Goal: Task Accomplishment & Management: Complete application form

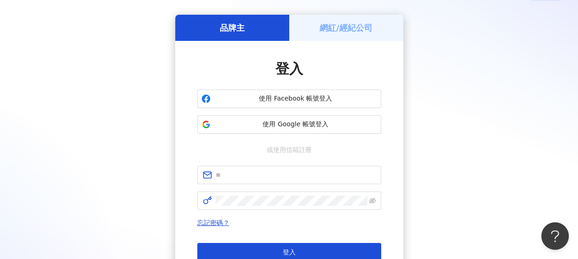
scroll to position [46, 0]
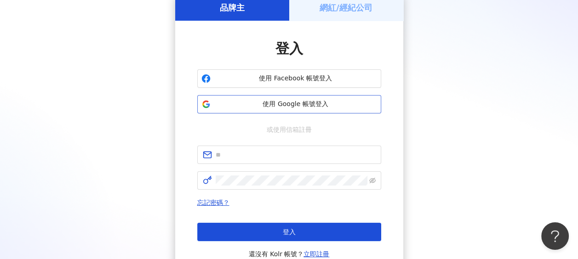
click at [261, 105] on span "使用 Google 帳號登入" at bounding box center [295, 104] width 163 height 9
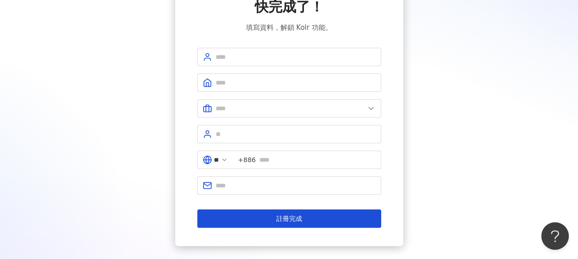
scroll to position [46, 0]
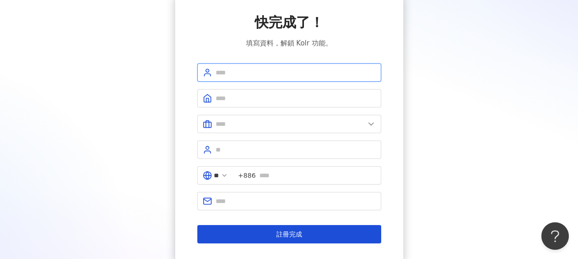
click at [254, 73] on input "text" at bounding box center [296, 73] width 160 height 10
type input "**********"
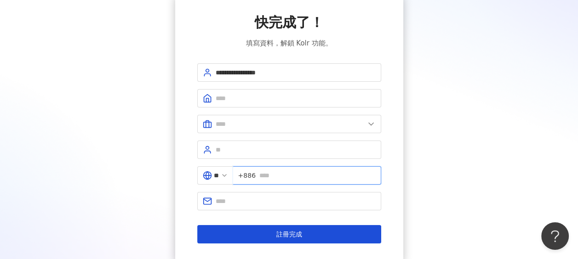
click at [272, 174] on input "text" at bounding box center [317, 176] width 116 height 10
type input "**********"
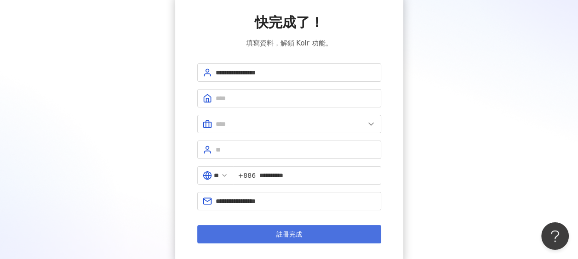
click at [288, 232] on span "註冊完成" at bounding box center [289, 234] width 26 height 7
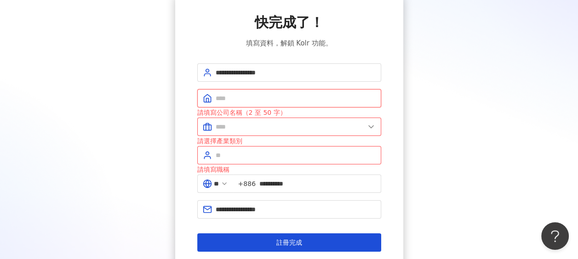
click at [277, 98] on input "text" at bounding box center [296, 98] width 160 height 10
type input "***"
click at [268, 125] on input "text" at bounding box center [290, 127] width 149 height 10
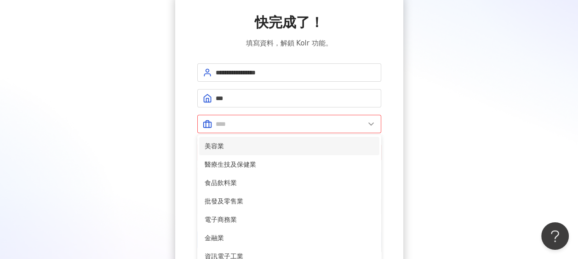
click at [248, 145] on span "美容業" at bounding box center [289, 146] width 169 height 10
type input "***"
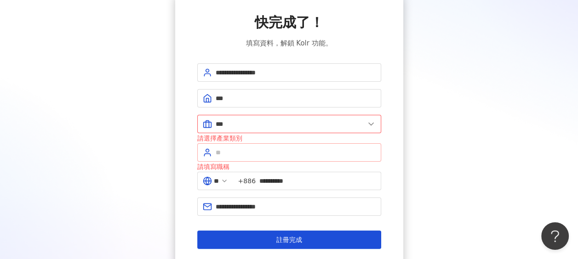
click at [248, 146] on span at bounding box center [289, 153] width 184 height 18
click at [240, 148] on input "text" at bounding box center [296, 153] width 160 height 10
type input "*"
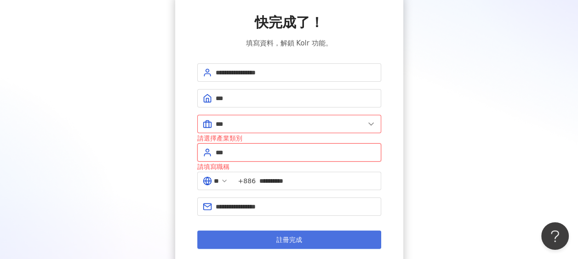
type input "***"
click at [267, 237] on button "註冊完成" at bounding box center [289, 240] width 184 height 18
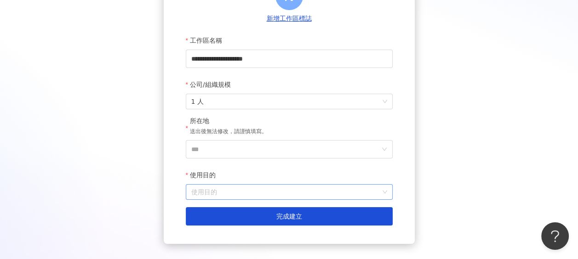
scroll to position [138, 0]
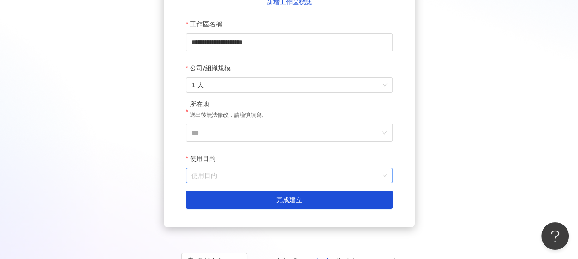
click at [355, 174] on input "使用目的" at bounding box center [289, 175] width 196 height 15
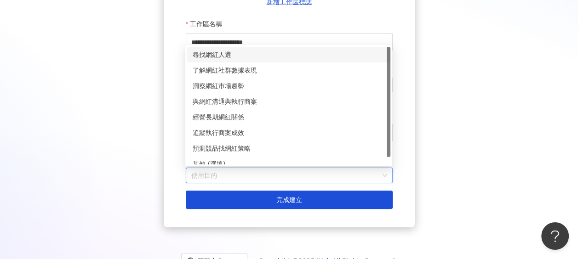
click at [224, 49] on div "尋找網紅人選" at bounding box center [288, 55] width 203 height 16
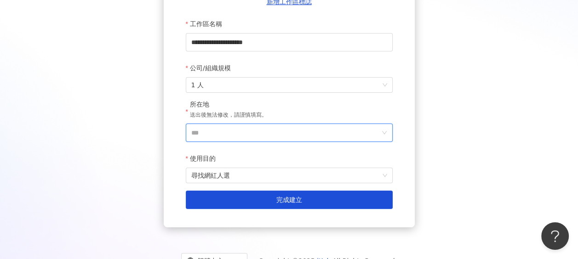
click at [246, 125] on input "***" at bounding box center [285, 132] width 189 height 17
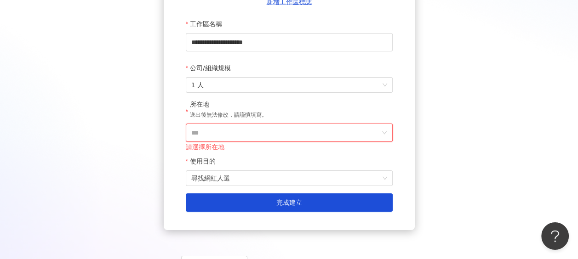
click at [268, 129] on input "***" at bounding box center [285, 132] width 189 height 17
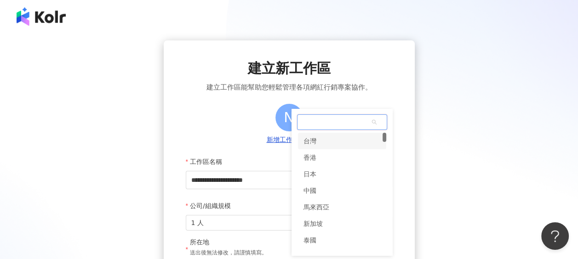
click at [327, 5] on div "**********" at bounding box center [289, 218] width 578 height 437
click at [339, 139] on div "台灣" at bounding box center [342, 141] width 88 height 17
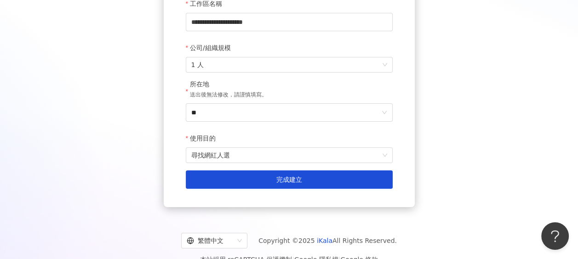
scroll to position [176, 0]
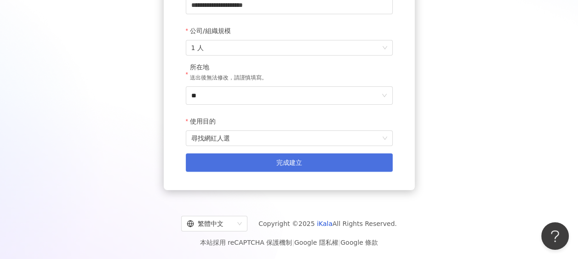
click at [290, 159] on span "完成建立" at bounding box center [289, 162] width 26 height 7
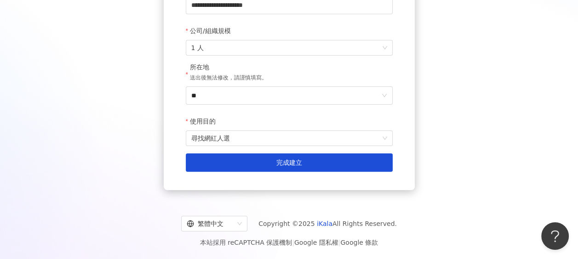
scroll to position [42, 0]
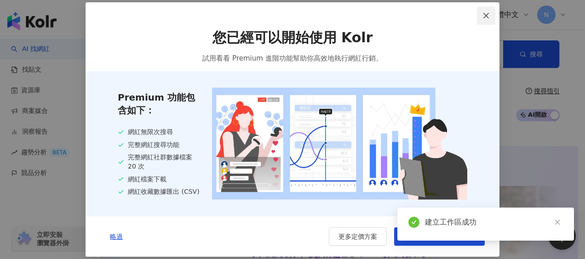
click at [485, 14] on icon "close" at bounding box center [486, 15] width 7 height 7
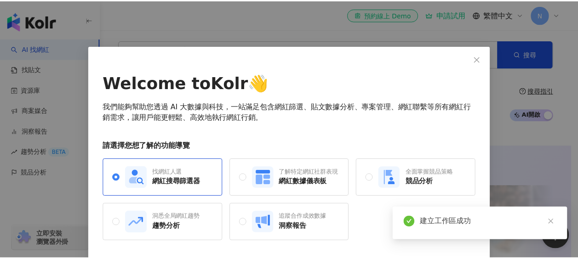
scroll to position [29, 0]
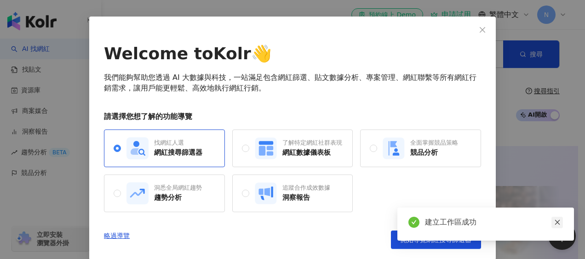
click at [557, 224] on icon "close" at bounding box center [557, 222] width 6 height 6
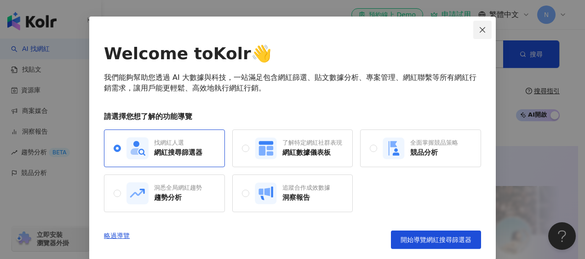
click at [479, 32] on icon "close" at bounding box center [482, 29] width 7 height 7
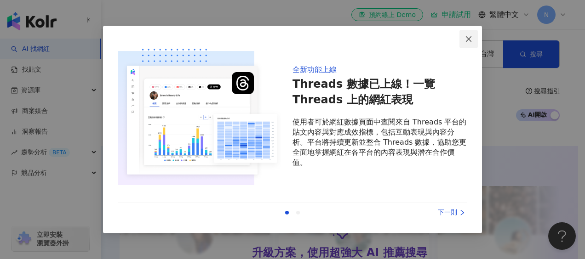
click at [472, 37] on icon "close" at bounding box center [468, 38] width 7 height 7
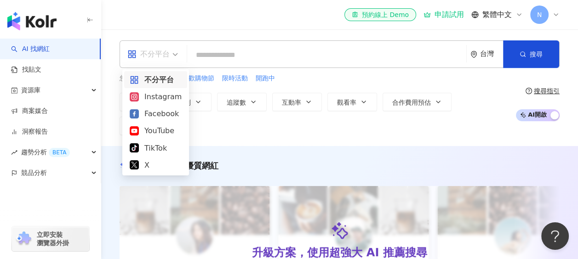
click at [178, 53] on span "不分平台" at bounding box center [152, 54] width 51 height 15
click at [167, 99] on div "Instagram" at bounding box center [156, 96] width 52 height 11
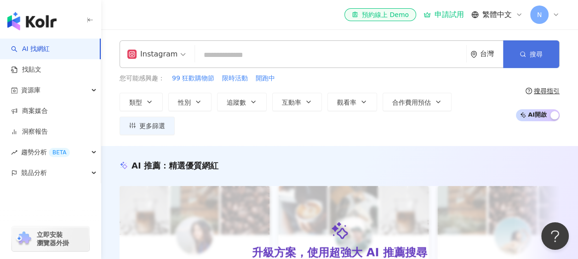
click at [514, 57] on button "搜尋" at bounding box center [531, 54] width 56 height 28
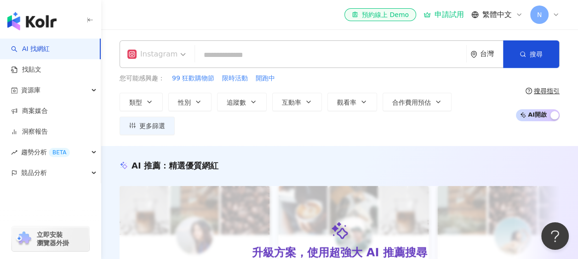
click at [182, 53] on span "Instagram" at bounding box center [156, 54] width 58 height 15
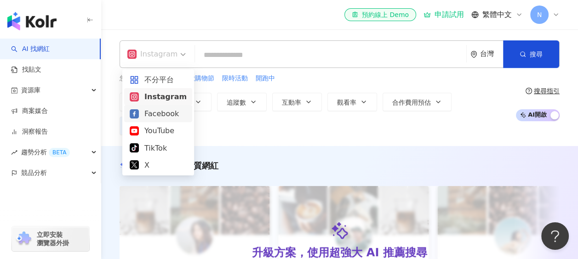
click at [162, 112] on div "Facebook" at bounding box center [158, 113] width 57 height 11
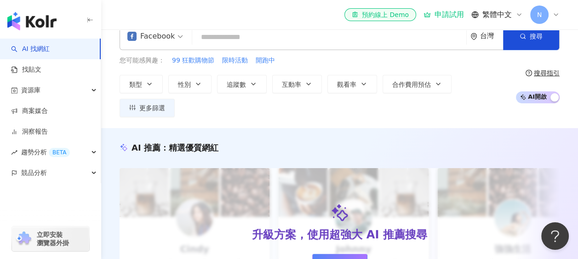
scroll to position [17, 0]
click at [178, 35] on span "Facebook" at bounding box center [155, 36] width 56 height 15
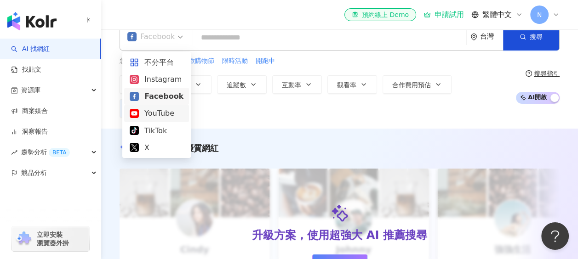
click at [166, 112] on div "YouTube" at bounding box center [157, 113] width 54 height 11
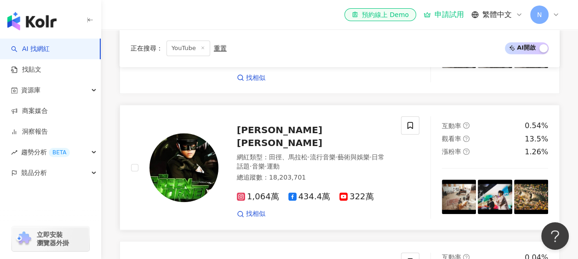
scroll to position [736, 0]
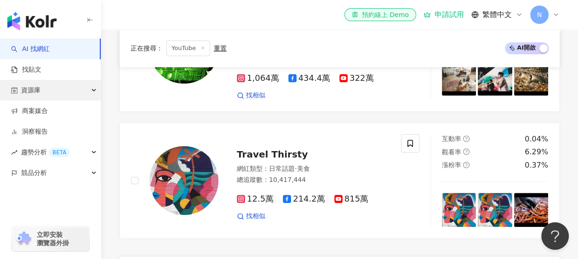
click at [92, 91] on icon "button" at bounding box center [94, 91] width 5 height 0
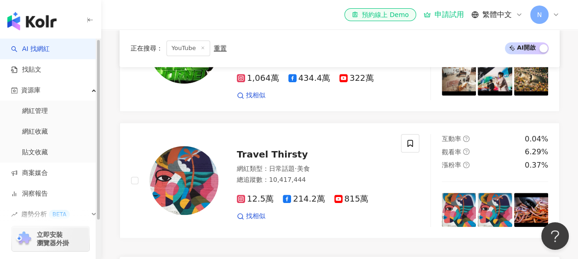
click at [289, 66] on div "正在搜尋 ： YouTube 重置 AI 開啟 AI 關閉" at bounding box center [340, 48] width 440 height 38
click at [519, 49] on span "AI 開啟 AI 關閉" at bounding box center [527, 48] width 44 height 12
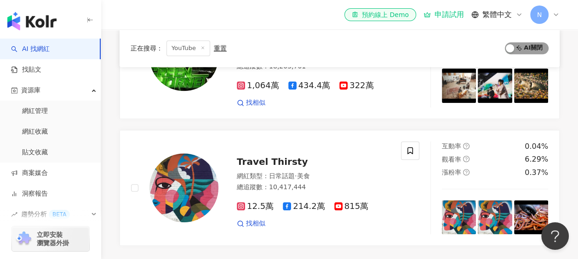
click at [519, 49] on span "AI 開啟 AI 關閉" at bounding box center [527, 48] width 44 height 12
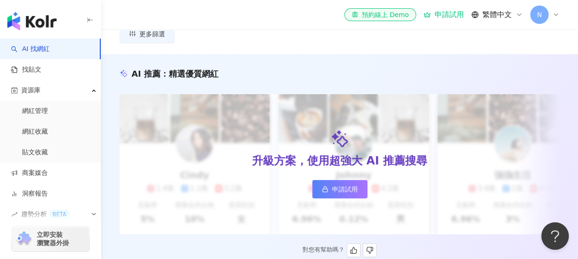
scroll to position [0, 0]
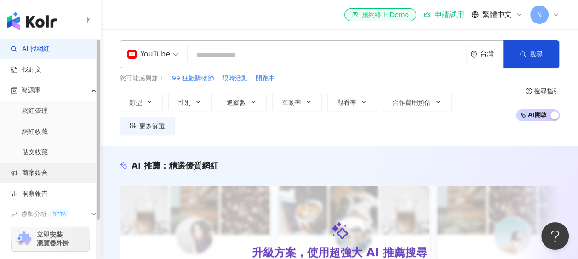
drag, startPoint x: 44, startPoint y: 140, endPoint x: 49, endPoint y: 165, distance: 25.8
drag, startPoint x: 49, startPoint y: 165, endPoint x: 272, endPoint y: 125, distance: 226.7
click at [272, 125] on div "類型 性別 追蹤數 互動率 觀看率 合作費用預估 更多篩選" at bounding box center [315, 114] width 391 height 42
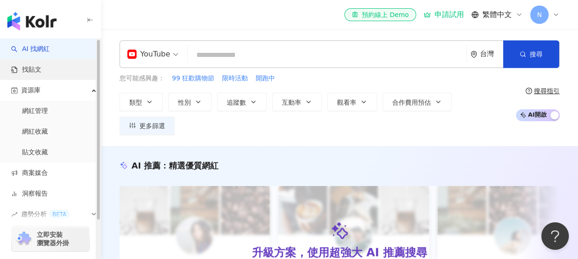
click at [34, 68] on link "找貼文" at bounding box center [26, 69] width 30 height 9
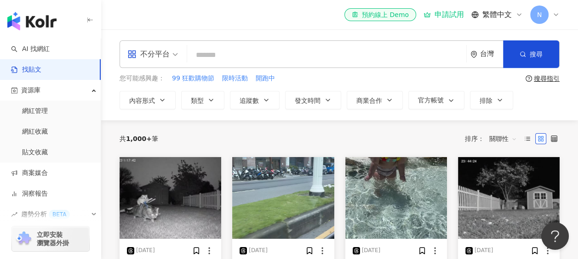
click at [172, 55] on span "不分平台" at bounding box center [152, 54] width 51 height 15
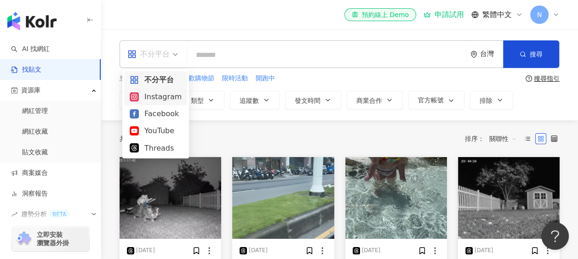
click at [158, 98] on div "Instagram" at bounding box center [156, 96] width 52 height 11
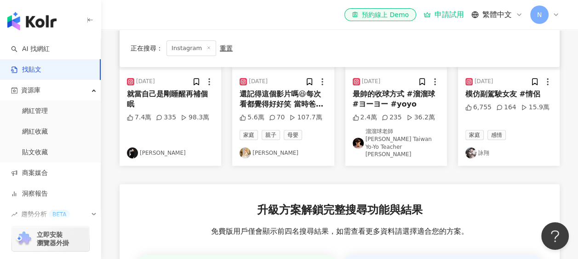
scroll to position [78, 0]
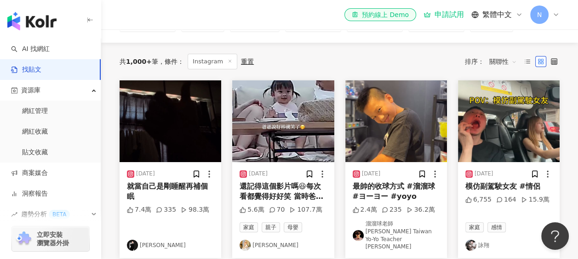
click at [228, 59] on span at bounding box center [230, 61] width 5 height 5
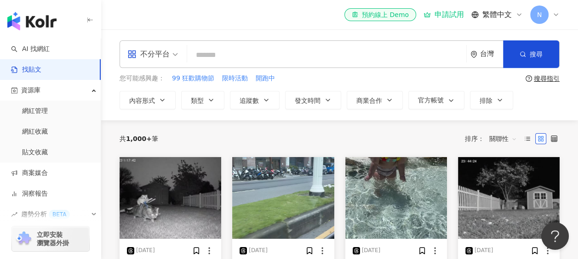
click at [176, 50] on span "不分平台" at bounding box center [152, 54] width 51 height 15
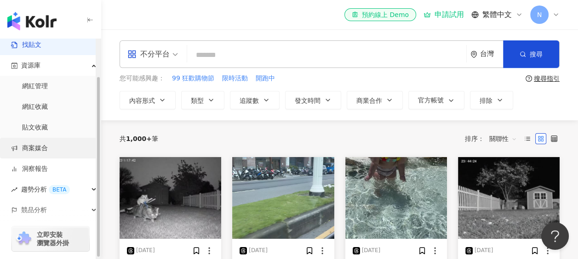
scroll to position [47, 0]
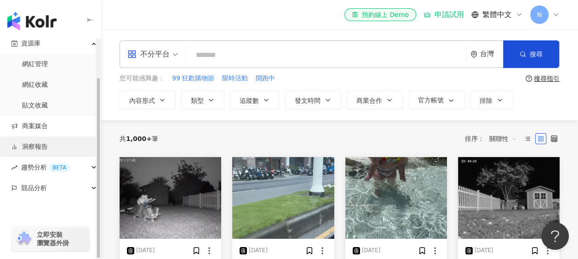
click at [35, 149] on link "洞察報告" at bounding box center [29, 147] width 37 height 9
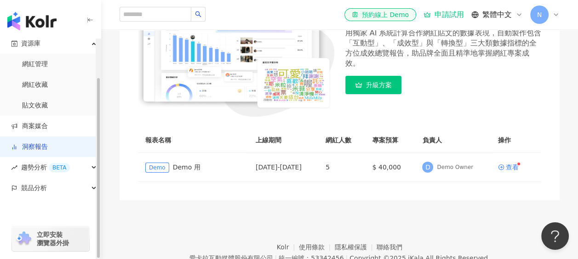
scroll to position [138, 0]
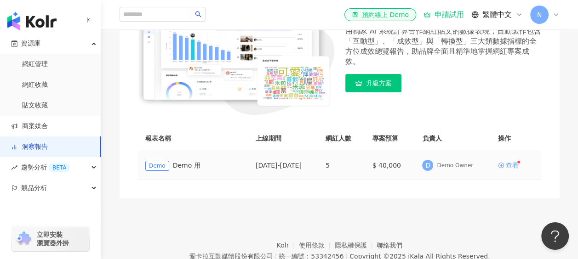
click at [510, 166] on div "查看" at bounding box center [512, 165] width 13 height 6
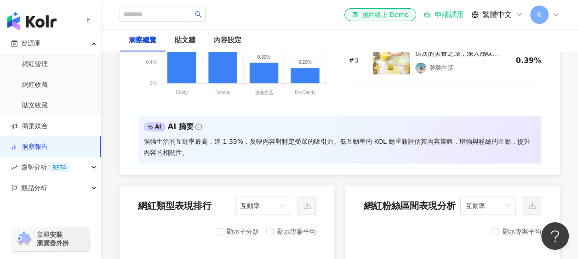
scroll to position [920, 0]
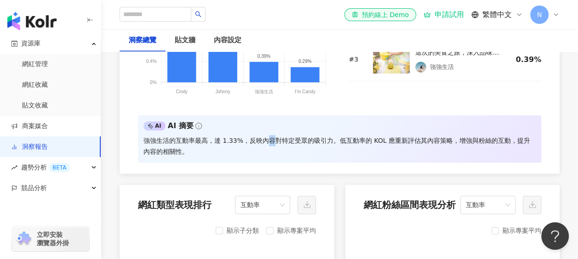
drag, startPoint x: 390, startPoint y: 143, endPoint x: 270, endPoint y: 131, distance: 121.2
click at [270, 131] on div "AI AI 摘要 強強生活的互動率最高，達 1.33%，反映內容對特定受眾的吸引力。低互動率的 KOL 應重新評估其內容策略，增強與粉絲的互動，提升內容的相關…" at bounding box center [339, 138] width 403 height 47
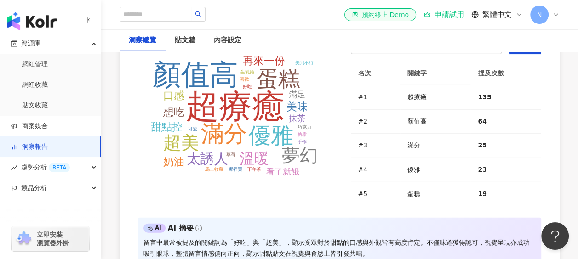
scroll to position [2116, 0]
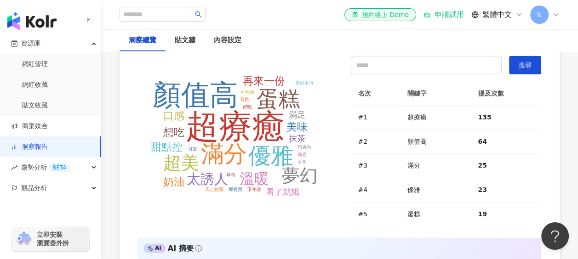
click at [241, 125] on tspan "超療癒" at bounding box center [235, 127] width 99 height 37
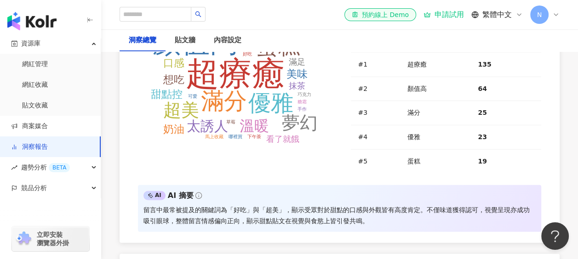
scroll to position [2208, 0]
